Goal: Information Seeking & Learning: Learn about a topic

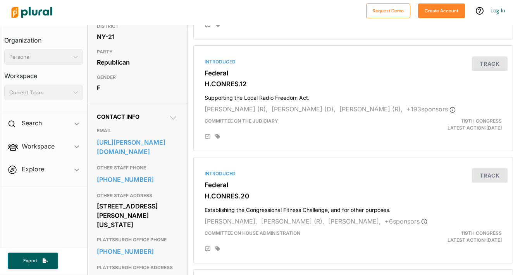
scroll to position [165, 0]
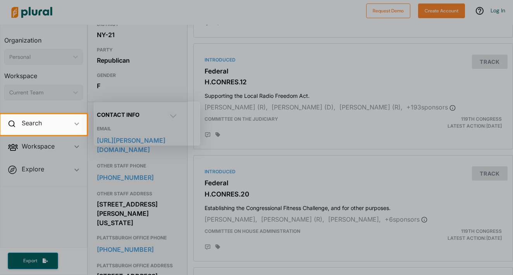
click at [172, 183] on div at bounding box center [256, 205] width 513 height 140
click at [146, 156] on div at bounding box center [256, 205] width 513 height 140
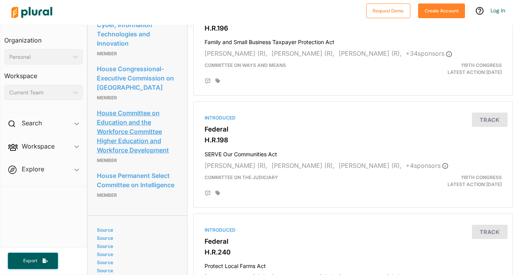
scroll to position [1241, 0]
click at [133, 156] on link "House Committee on Education and the Workforce Committee Higher Education and W…" at bounding box center [137, 131] width 81 height 49
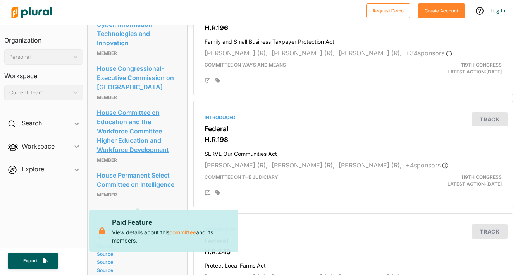
click at [133, 156] on link "House Committee on Education and the Workforce Committee Higher Education and W…" at bounding box center [137, 131] width 81 height 49
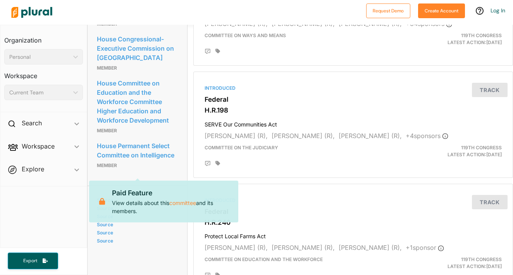
scroll to position [1269, 0]
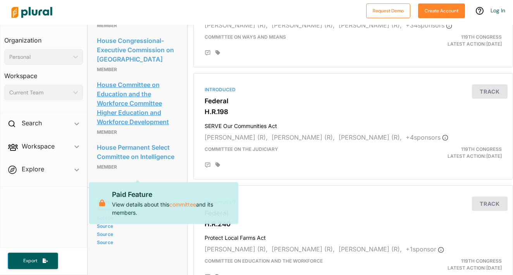
click at [118, 128] on link "House Committee on Education and the Workforce Committee Higher Education and W…" at bounding box center [137, 103] width 81 height 49
click at [120, 128] on link "House Committee on Education and the Workforce Committee Higher Education and W…" at bounding box center [137, 103] width 81 height 49
click at [151, 128] on link "House Committee on Education and the Workforce Committee Higher Education and W…" at bounding box center [137, 103] width 81 height 49
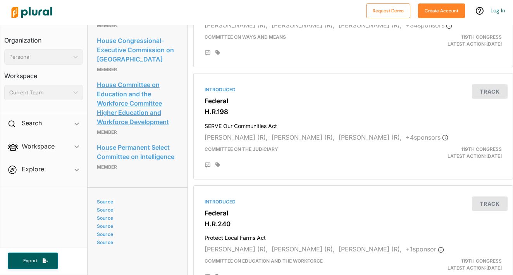
click at [139, 128] on link "House Committee on Education and the Workforce Committee Higher Education and W…" at bounding box center [137, 103] width 81 height 49
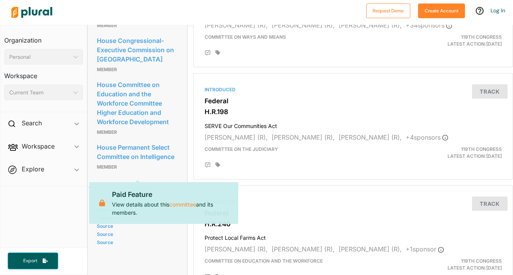
click at [75, 58] on icon "ic_keyboard_arrow_down" at bounding box center [74, 56] width 8 height 3
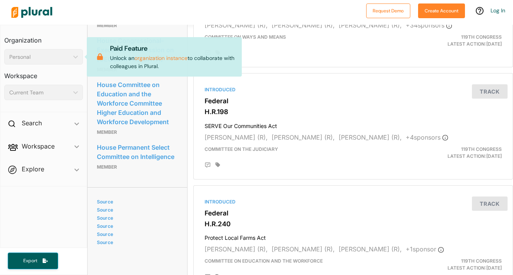
click at [75, 58] on icon "ic_keyboard_arrow_down" at bounding box center [74, 56] width 8 height 3
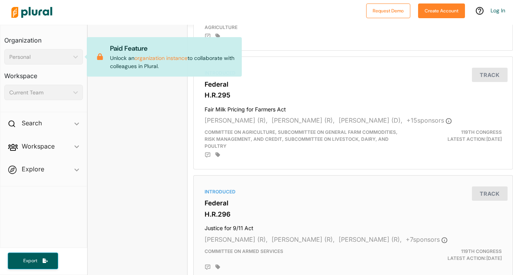
scroll to position [1764, 0]
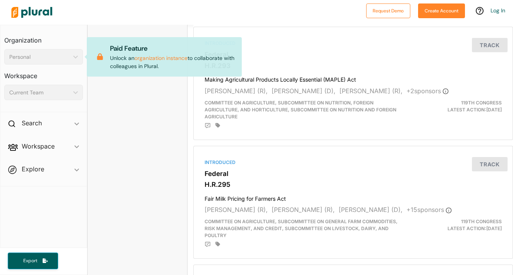
click at [63, 55] on div "Personal" at bounding box center [39, 57] width 61 height 8
click at [27, 10] on img at bounding box center [32, 12] width 54 height 27
